Goal: Task Accomplishment & Management: Use online tool/utility

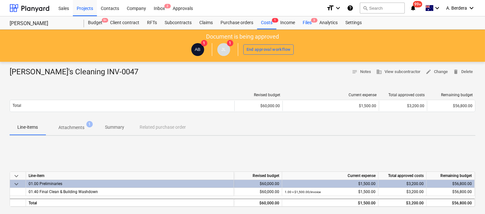
drag, startPoint x: 0, startPoint y: 0, endPoint x: 311, endPoint y: 22, distance: 311.3
click at [311, 22] on div "Files 3" at bounding box center [307, 22] width 17 height 13
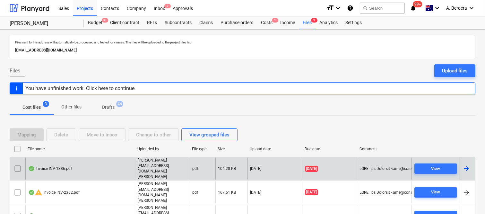
click at [92, 171] on div "Invoice INV-1386.pdf" at bounding box center [80, 168] width 110 height 22
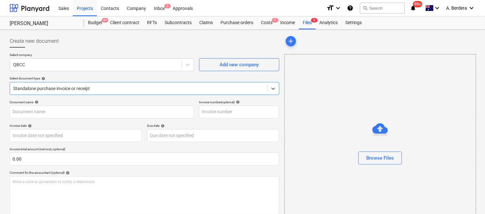
type input "INV-1386"
type input "[DATE]"
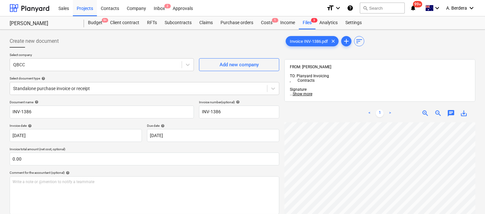
scroll to position [10, 99]
click at [105, 63] on div at bounding box center [95, 64] width 165 height 6
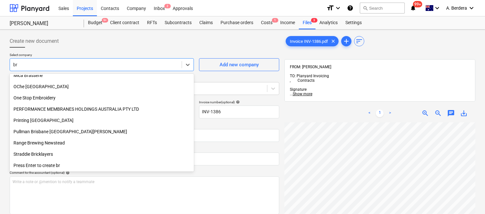
scroll to position [230, 0]
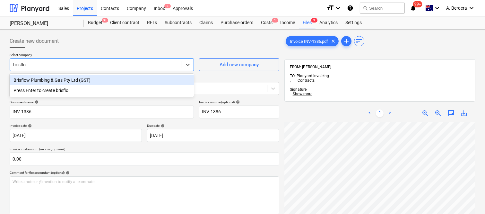
type input "brisflow"
click at [92, 81] on div "Brisflow Plumbing & Gas Pty Ltd (GST)" at bounding box center [102, 80] width 184 height 10
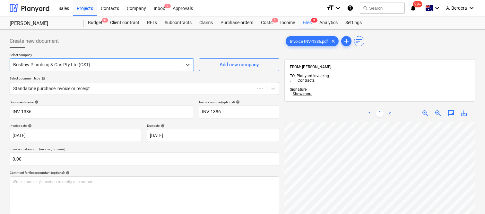
click at [93, 87] on div at bounding box center [132, 88] width 238 height 6
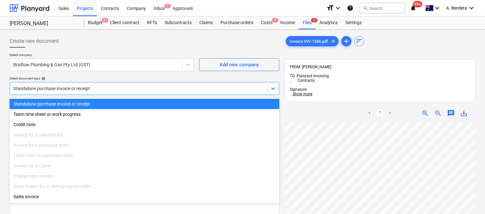
click at [98, 101] on div "Standalone purchase invoice or receipt" at bounding box center [145, 104] width 270 height 10
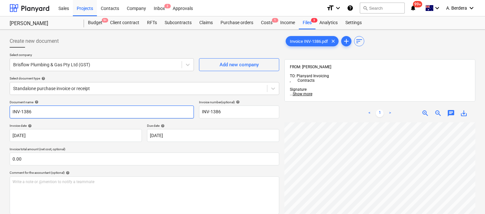
click at [11, 111] on input "INV-1386" at bounding box center [102, 111] width 184 height 13
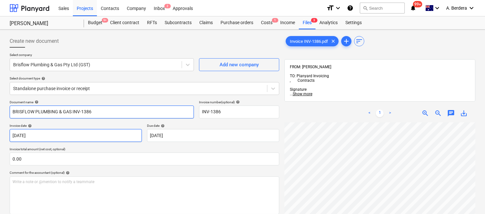
type input "BRISFLOW PLUMBING & GAS INV-1386"
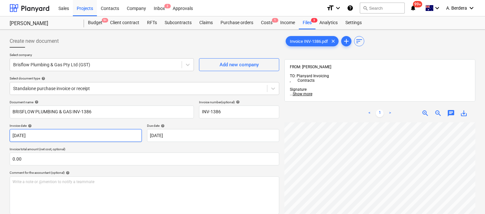
click at [72, 132] on body "Sales Projects Contacts Company Inbox 2 Approvals format_size keyboard_arrow_do…" at bounding box center [242, 107] width 485 height 214
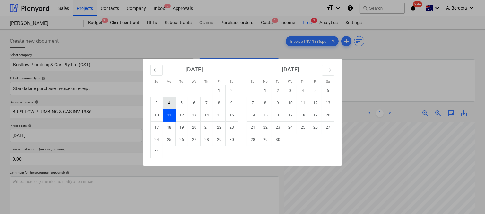
click at [170, 104] on td "4" at bounding box center [169, 103] width 13 height 12
type input "[DATE]"
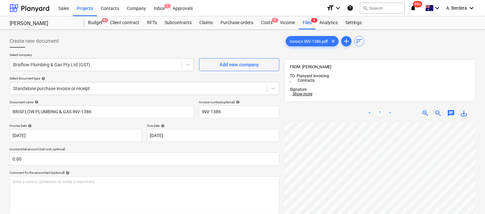
scroll to position [149, 99]
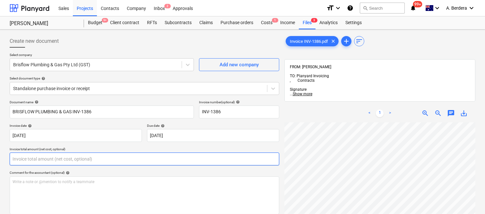
click at [106, 158] on input "text" at bounding box center [145, 158] width 270 height 13
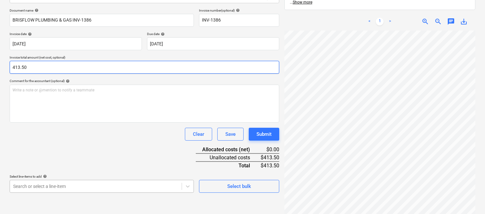
type input "413.50"
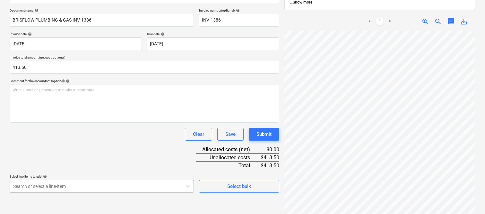
click at [111, 122] on body "Sales Projects Contacts Company Inbox 2 Approvals format_size keyboard_arrow_do…" at bounding box center [242, 15] width 485 height 214
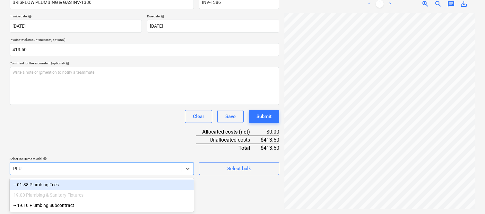
scroll to position [107, 0]
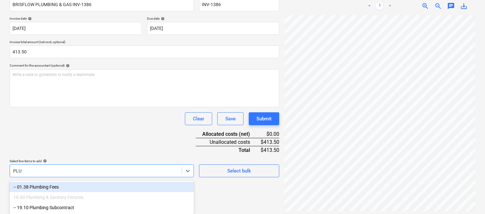
type input "PLUM"
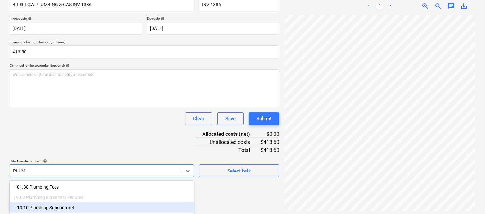
drag, startPoint x: 91, startPoint y: 207, endPoint x: 100, endPoint y: 174, distance: 34.0
click at [91, 207] on div "-- 19.10 Plumbing Subcontract" at bounding box center [102, 207] width 184 height 10
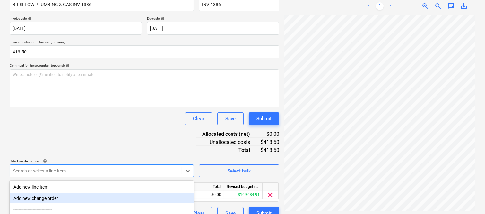
click at [104, 137] on div "Document name help BRISFLOW PLUMBING & GAS INV-1386 Invoice number (optional) h…" at bounding box center [145, 106] width 270 height 226
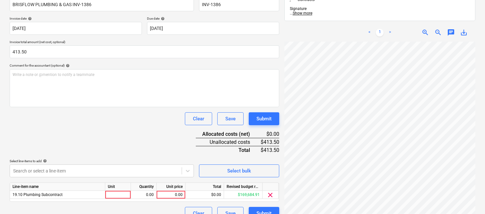
scroll to position [118, 0]
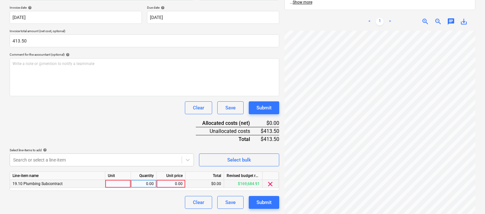
click at [123, 183] on div at bounding box center [118, 184] width 26 height 8
type input "INVOICE"
click at [143, 184] on div "0.00" at bounding box center [144, 184] width 20 height 8
type input "1"
click at [170, 185] on div "0.00" at bounding box center [170, 184] width 23 height 8
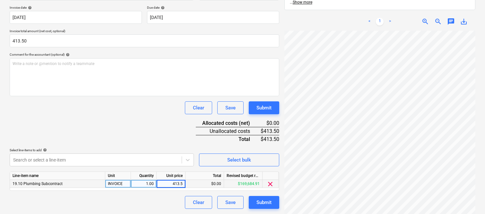
type input "413.50"
click at [164, 204] on div "Clear Save Submit" at bounding box center [145, 202] width 270 height 13
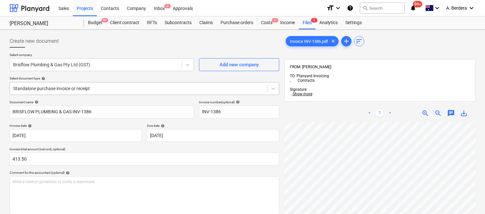
click at [114, 89] on div at bounding box center [138, 88] width 251 height 6
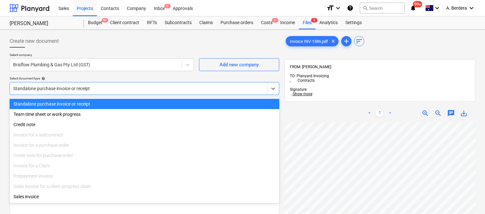
click at [117, 102] on div "Standalone purchase invoice or receipt" at bounding box center [145, 104] width 270 height 10
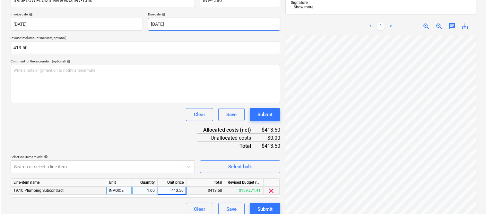
scroll to position [118, 0]
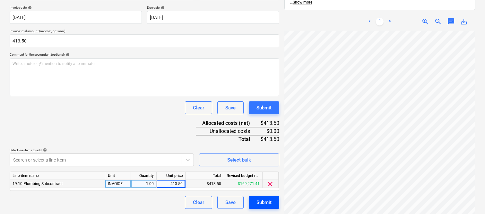
click at [268, 202] on div "Submit" at bounding box center [264, 202] width 15 height 8
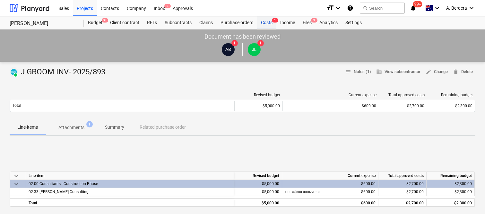
drag, startPoint x: 0, startPoint y: 0, endPoint x: 265, endPoint y: 23, distance: 266.0
click at [265, 23] on div "Costs 1" at bounding box center [266, 22] width 19 height 13
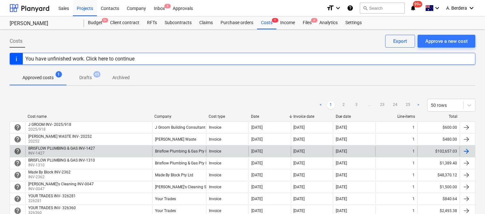
click at [112, 152] on div "BRISFLOW PLUMBING & GAS INV-1427 INV-1427" at bounding box center [88, 151] width 127 height 10
